Goal: Check status

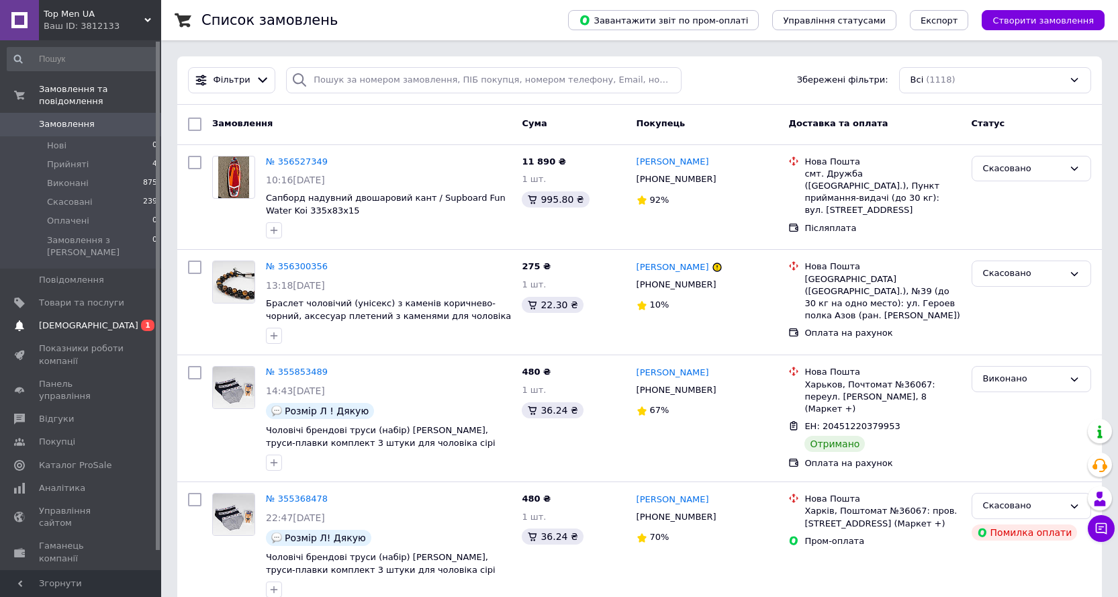
click at [75, 320] on span "[DEMOGRAPHIC_DATA]" at bounding box center [88, 326] width 99 height 12
